Goal: Transaction & Acquisition: Purchase product/service

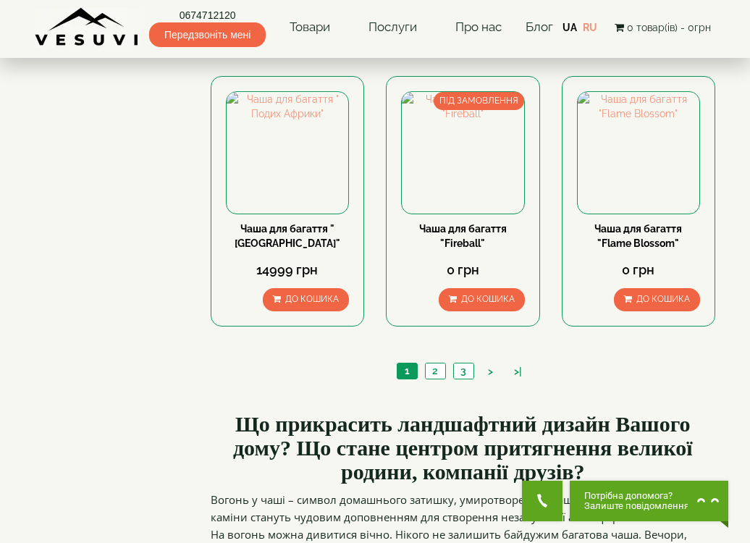
scroll to position [1226, 0]
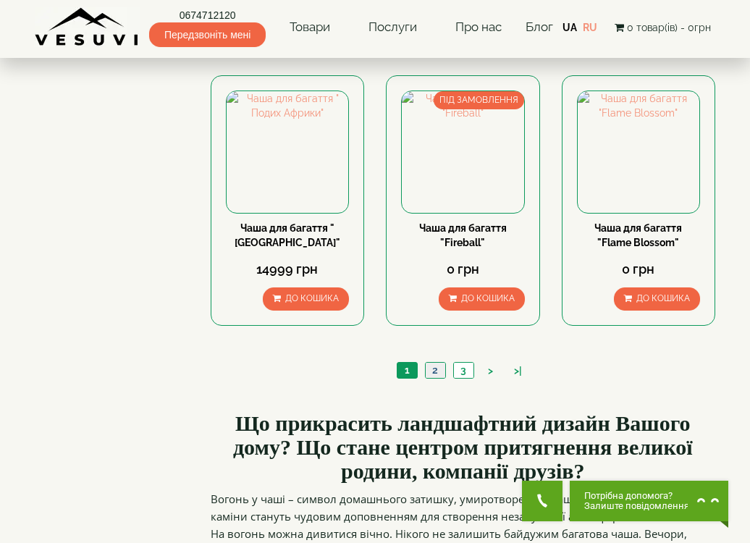
click at [435, 363] on link "2" at bounding box center [435, 370] width 20 height 15
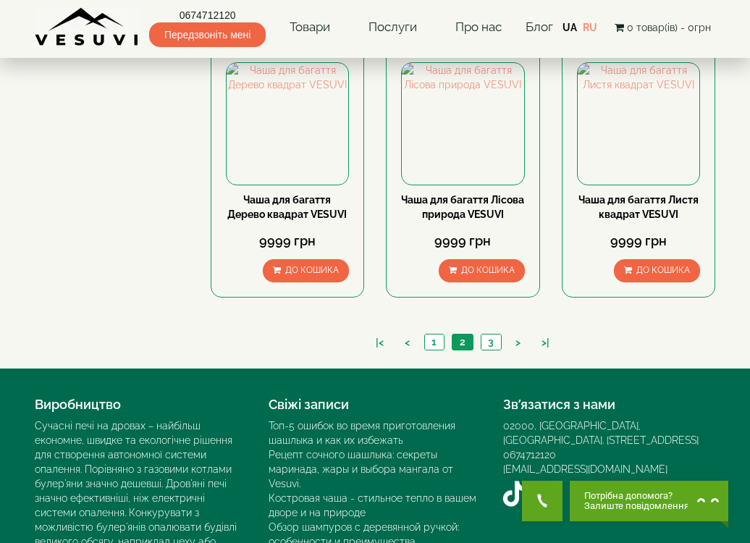
scroll to position [1228, 0]
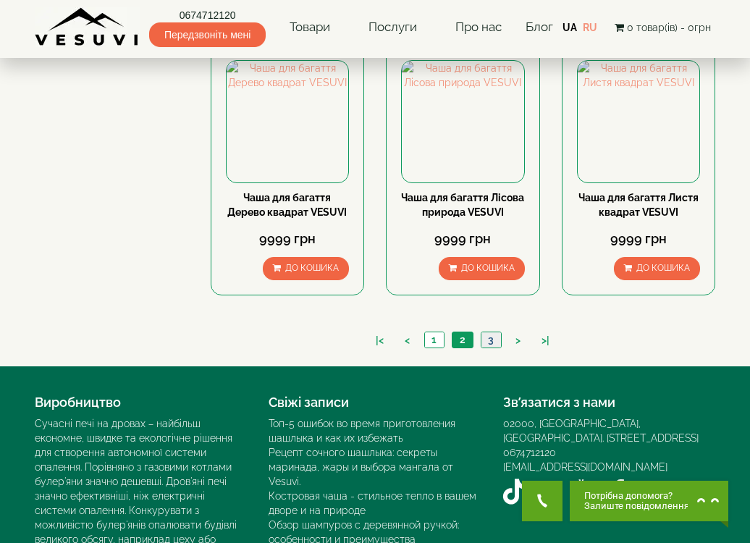
click at [484, 342] on link "3" at bounding box center [490, 339] width 20 height 15
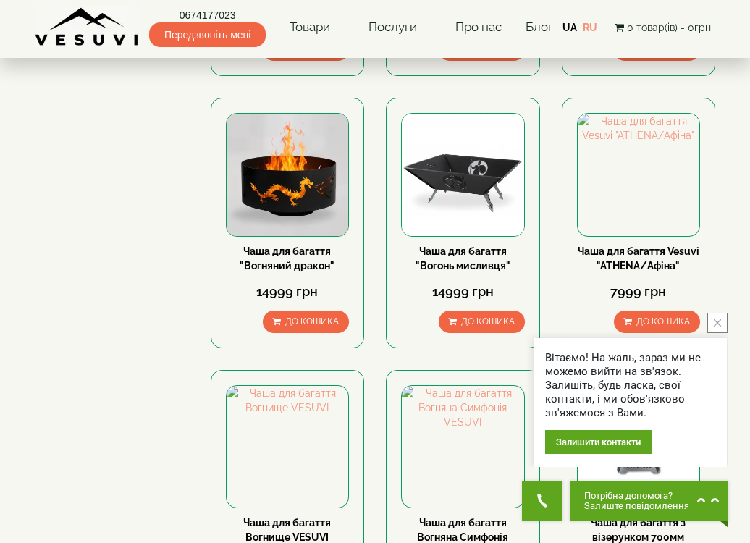
scroll to position [366, 0]
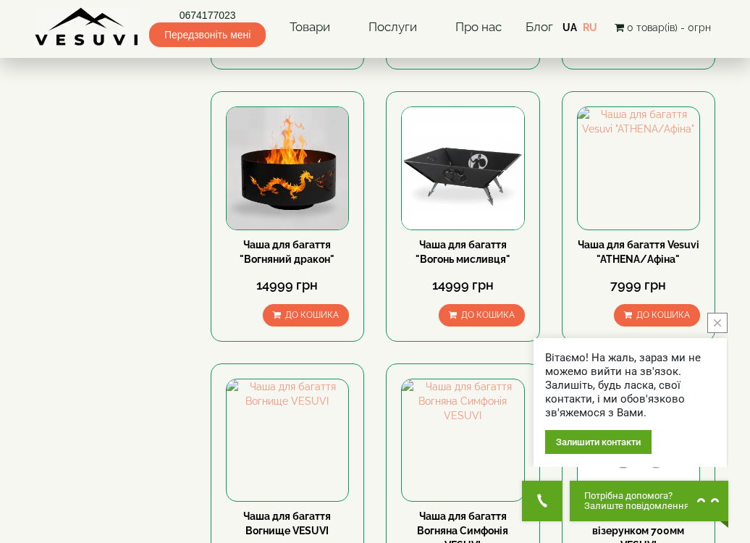
click at [720, 323] on icon "close button" at bounding box center [716, 322] width 7 height 7
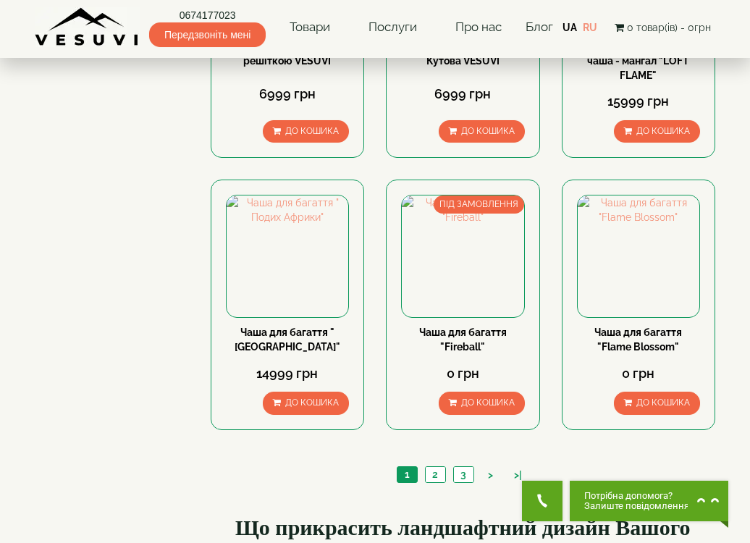
scroll to position [1145, 0]
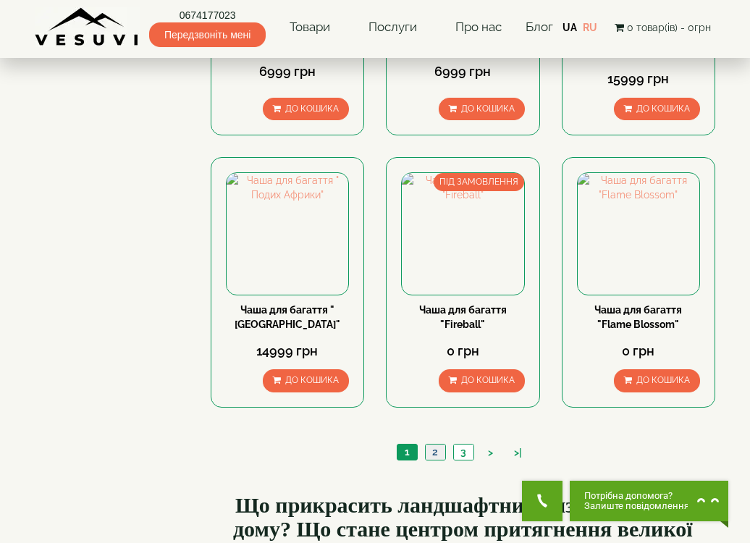
click at [440, 444] on link "2" at bounding box center [435, 451] width 20 height 15
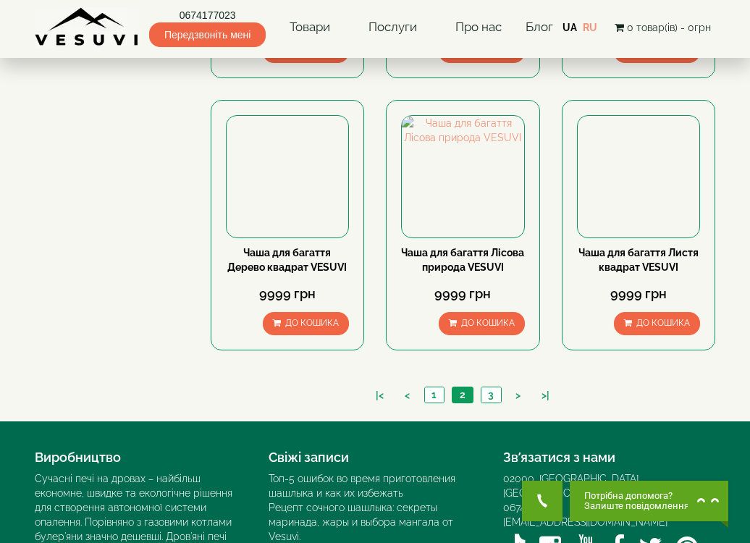
scroll to position [1315, 0]
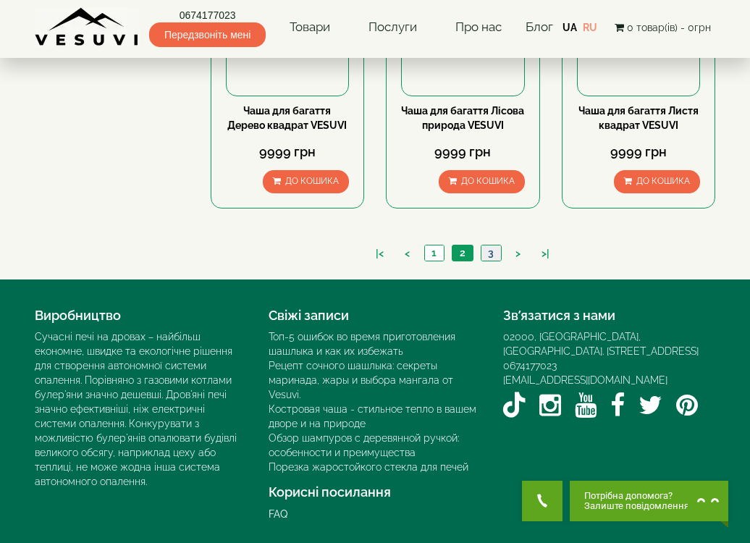
click at [488, 254] on link "3" at bounding box center [490, 252] width 20 height 15
